Goal: Information Seeking & Learning: Learn about a topic

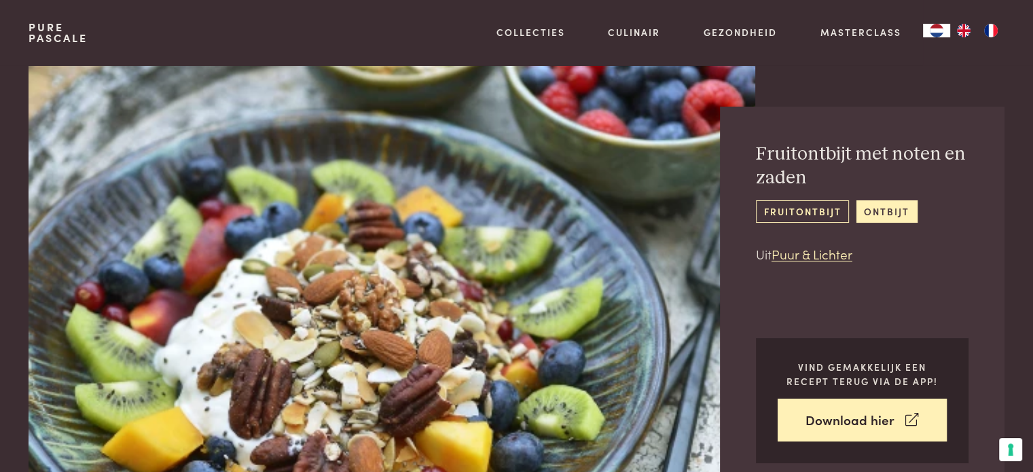
click at [794, 215] on link "fruitontbijt" at bounding box center [802, 211] width 93 height 22
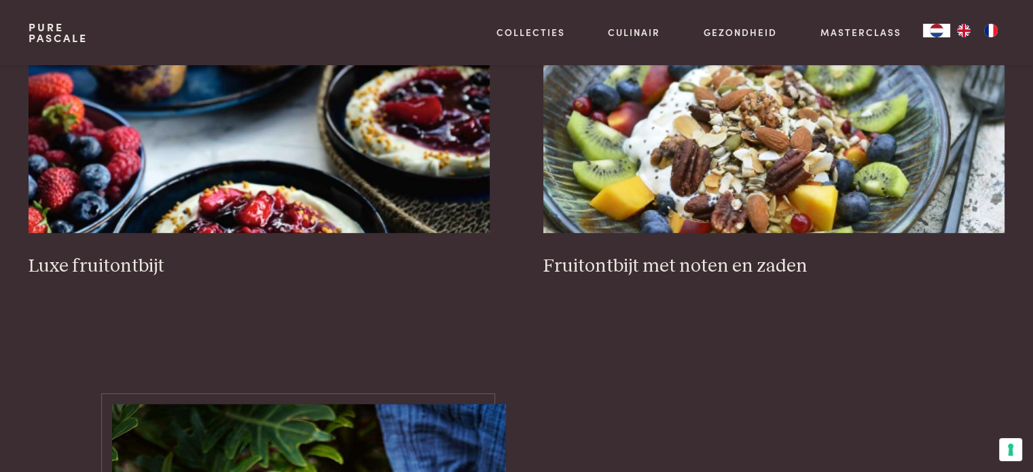
scroll to position [679, 0]
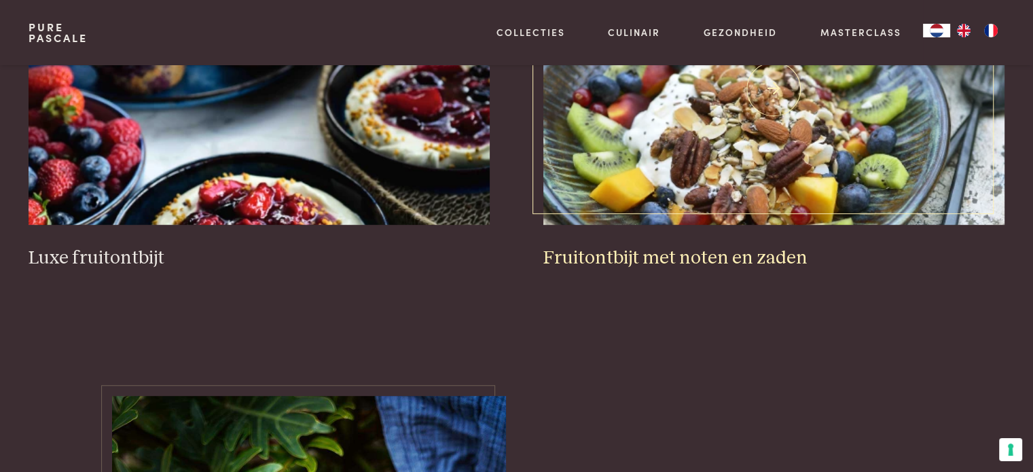
click at [715, 252] on h3 "Fruitontbijt met noten en zaden" at bounding box center [773, 259] width 461 height 24
